Goal: Task Accomplishment & Management: Manage account settings

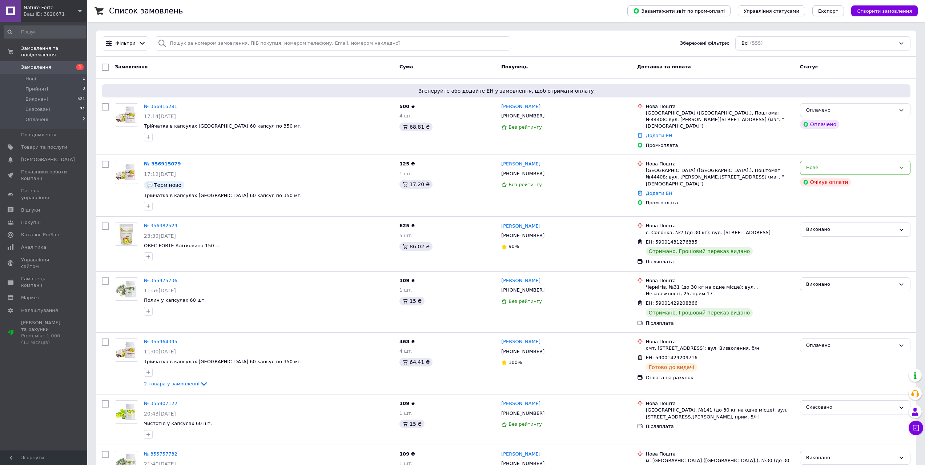
click at [566, 39] on div "Фільтри Збережені фільтри: Всі (555)" at bounding box center [506, 43] width 814 height 14
click at [658, 133] on link "Додати ЕН" at bounding box center [659, 135] width 27 height 5
click at [585, 158] on input "Добавить ЕН" at bounding box center [613, 158] width 97 height 15
paste input "59001432996071"
type input "59001432996071"
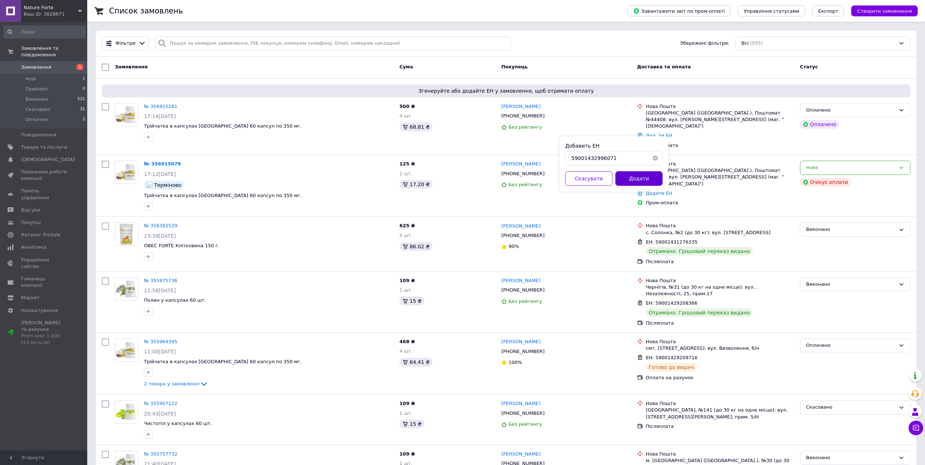
click at [635, 178] on button "Додати" at bounding box center [638, 178] width 47 height 15
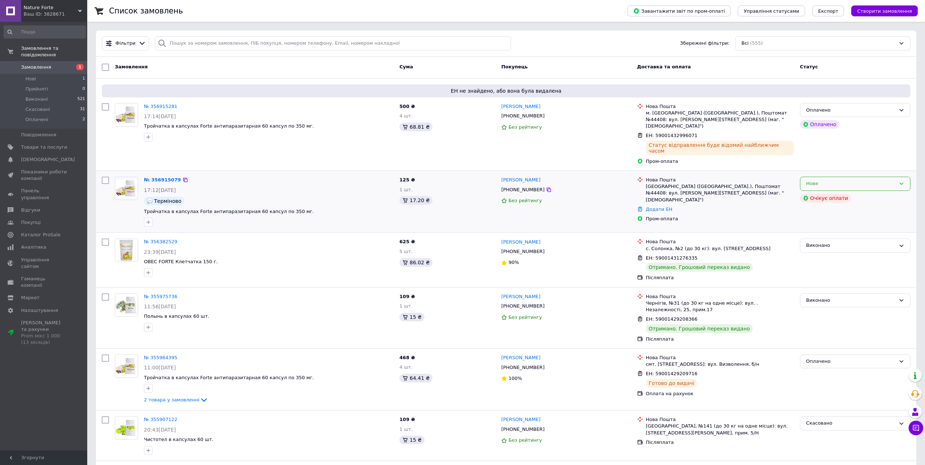
click at [849, 177] on div "Нове" at bounding box center [855, 184] width 110 height 14
click at [834, 219] on li "Скасовано" at bounding box center [855, 225] width 110 height 13
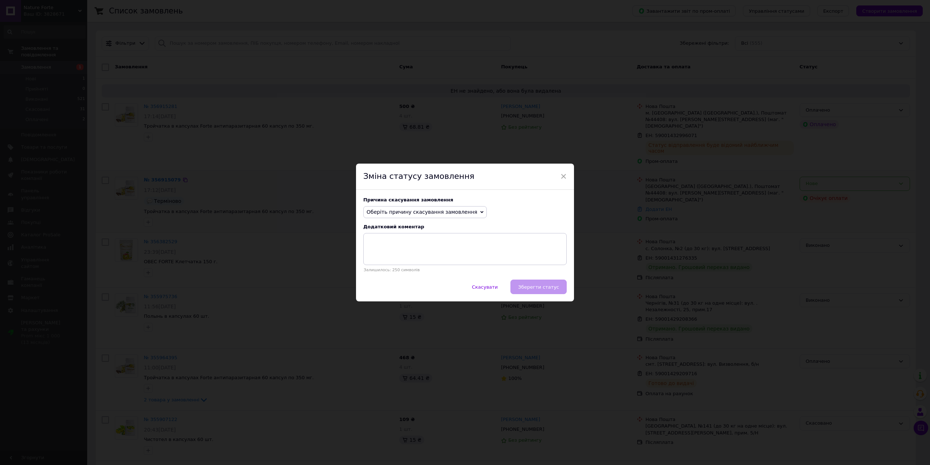
click at [420, 207] on span "Оберіть причину скасування замовлення" at bounding box center [425, 212] width 124 height 12
click at [400, 247] on li "Оплата не надійшла" at bounding box center [425, 246] width 123 height 10
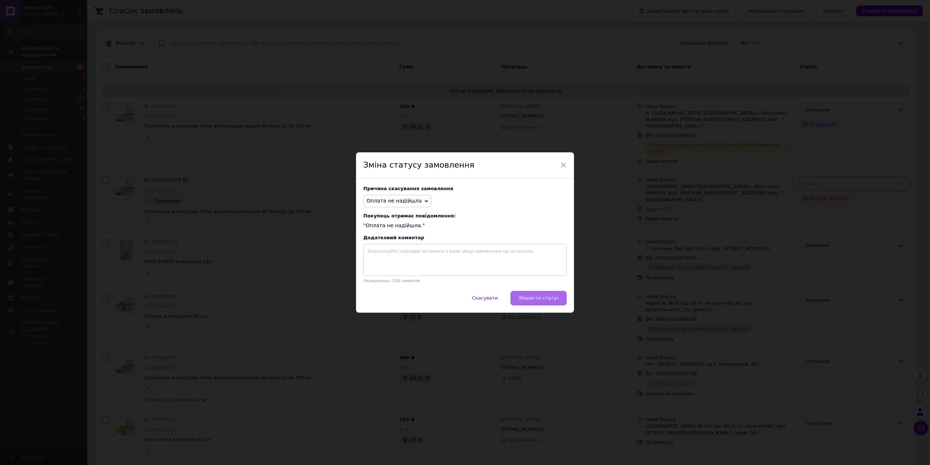
click at [560, 300] on button "Зберегти статус" at bounding box center [538, 298] width 56 height 15
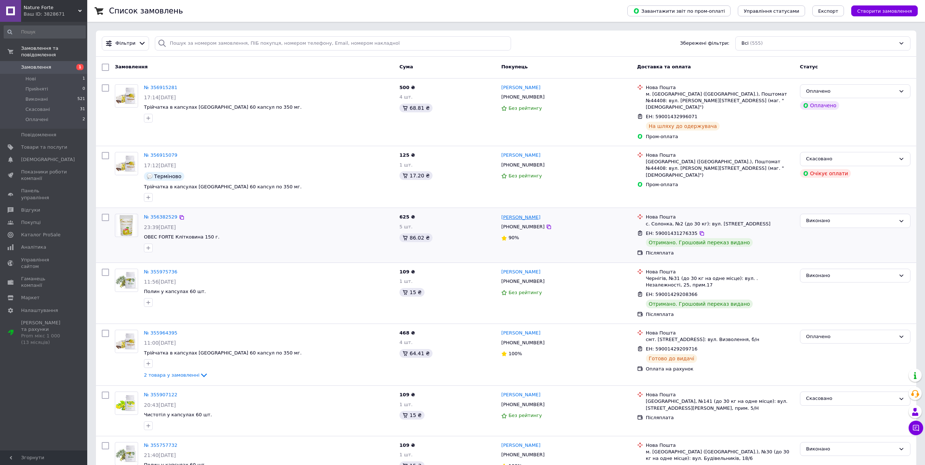
click at [509, 214] on link "[PERSON_NAME]" at bounding box center [520, 217] width 39 height 7
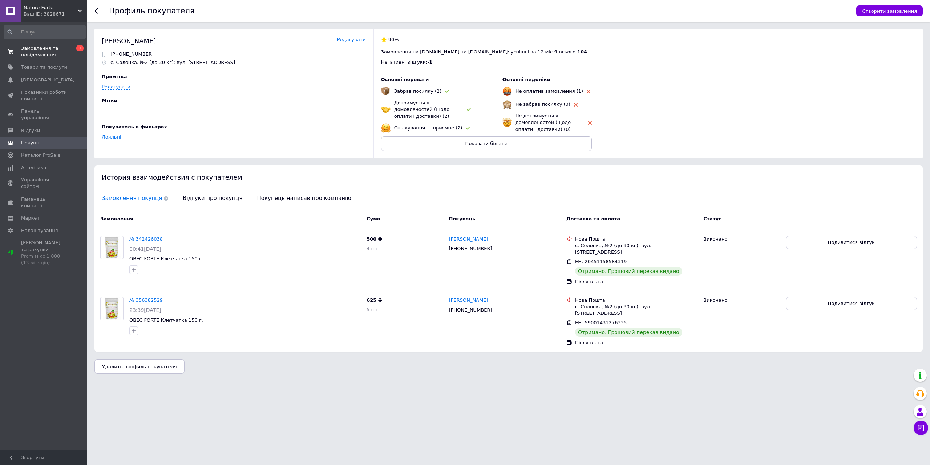
click at [35, 47] on span "Замовлення та повідомлення" at bounding box center [44, 51] width 46 height 13
